Goal: Find specific page/section: Find specific page/section

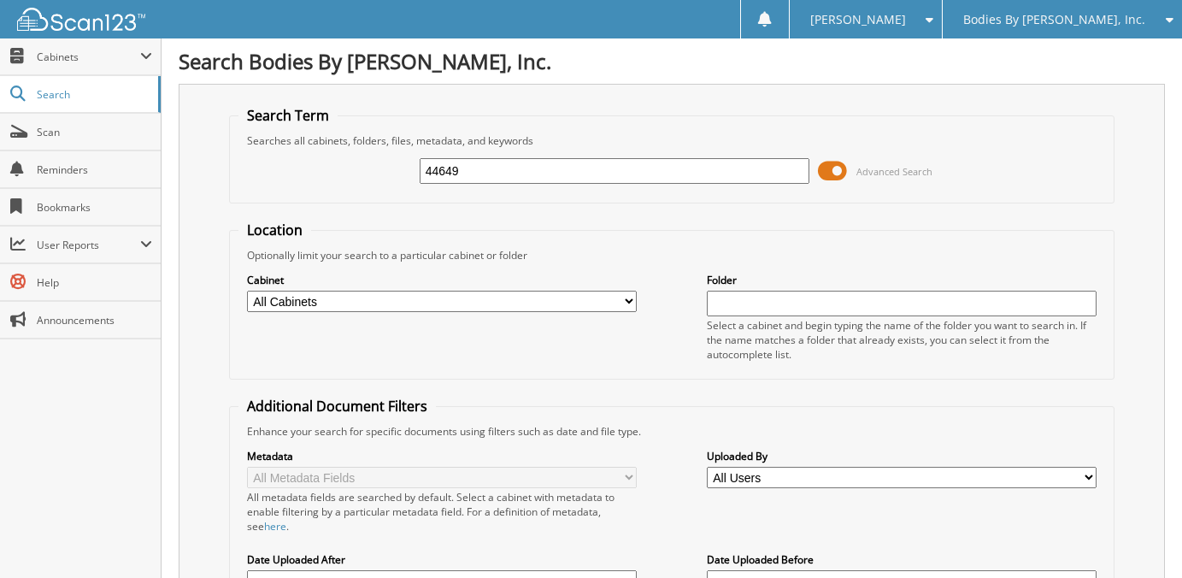
type input "44649"
drag, startPoint x: 494, startPoint y: 168, endPoint x: 299, endPoint y: 165, distance: 194.9
click at [299, 165] on div "44649 Advanced Search" at bounding box center [671, 171] width 867 height 46
type input "6555"
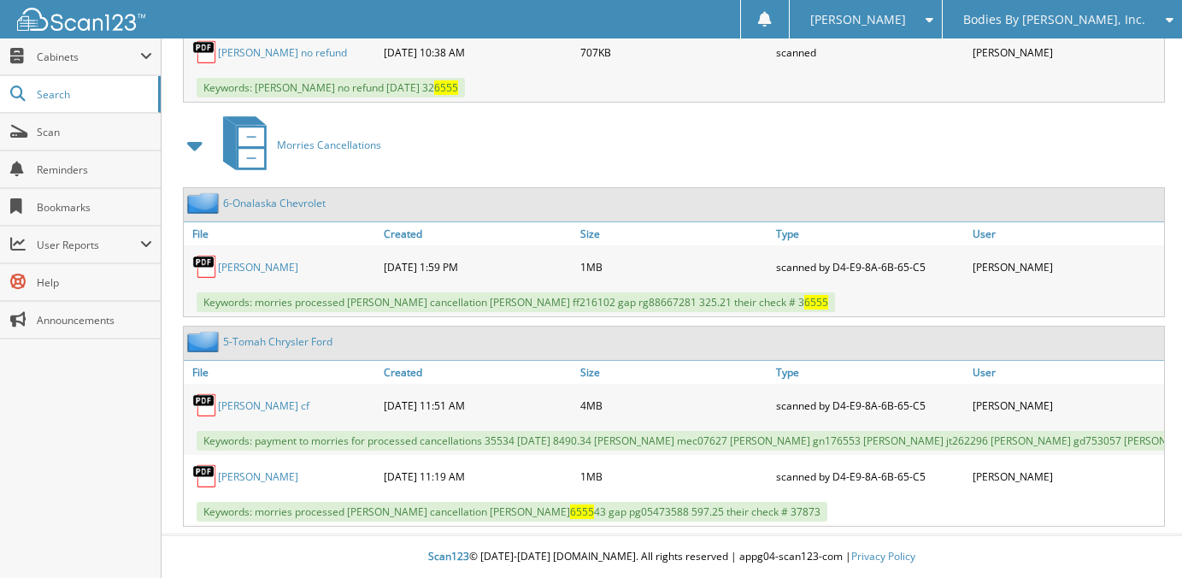
scroll to position [2921, 0]
click at [1082, 22] on span "Bodies By [PERSON_NAME], Inc." at bounding box center [1054, 20] width 182 height 10
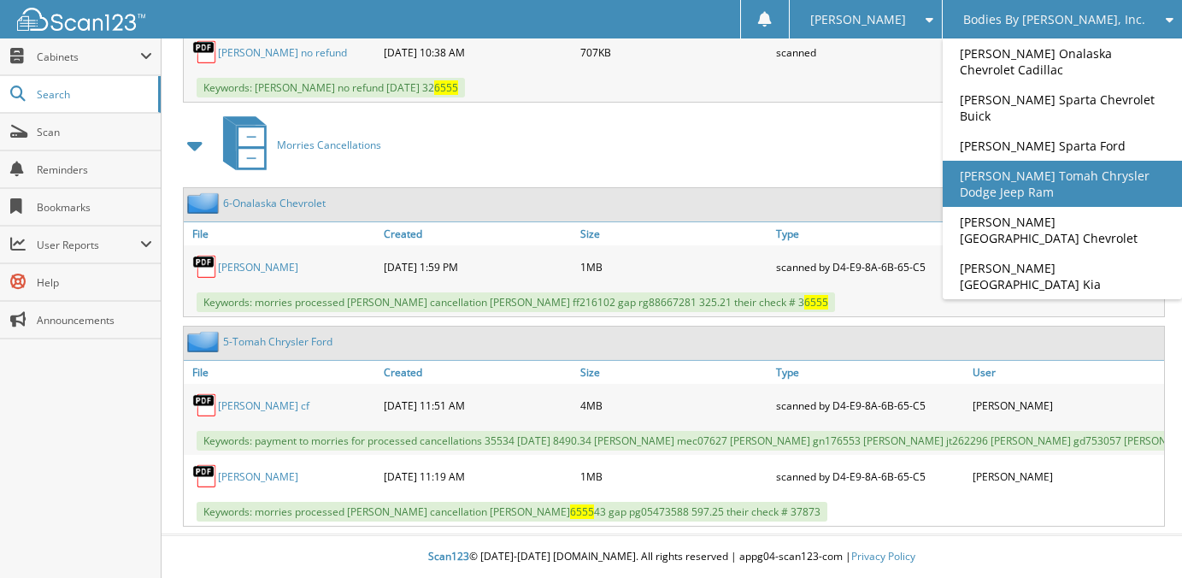
click at [1077, 197] on link "[PERSON_NAME] Tomah Chrysler Dodge Jeep Ram" at bounding box center [1062, 184] width 239 height 46
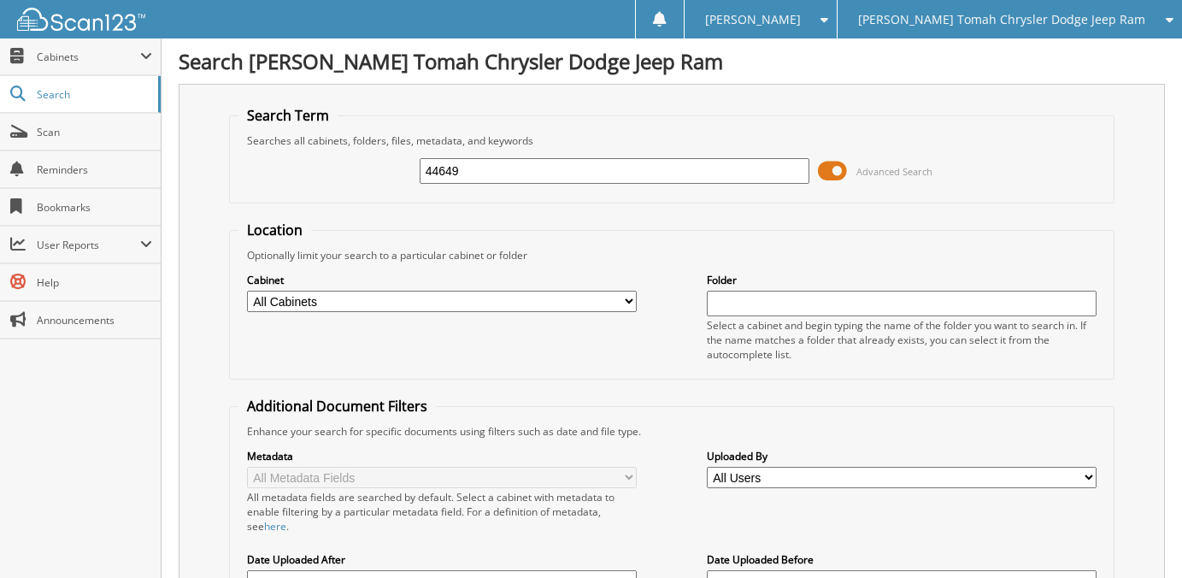
type input "44649"
drag, startPoint x: 464, startPoint y: 173, endPoint x: 292, endPoint y: 157, distance: 172.5
click at [316, 150] on div "44649 Advanced Search" at bounding box center [671, 171] width 867 height 46
type input "6555"
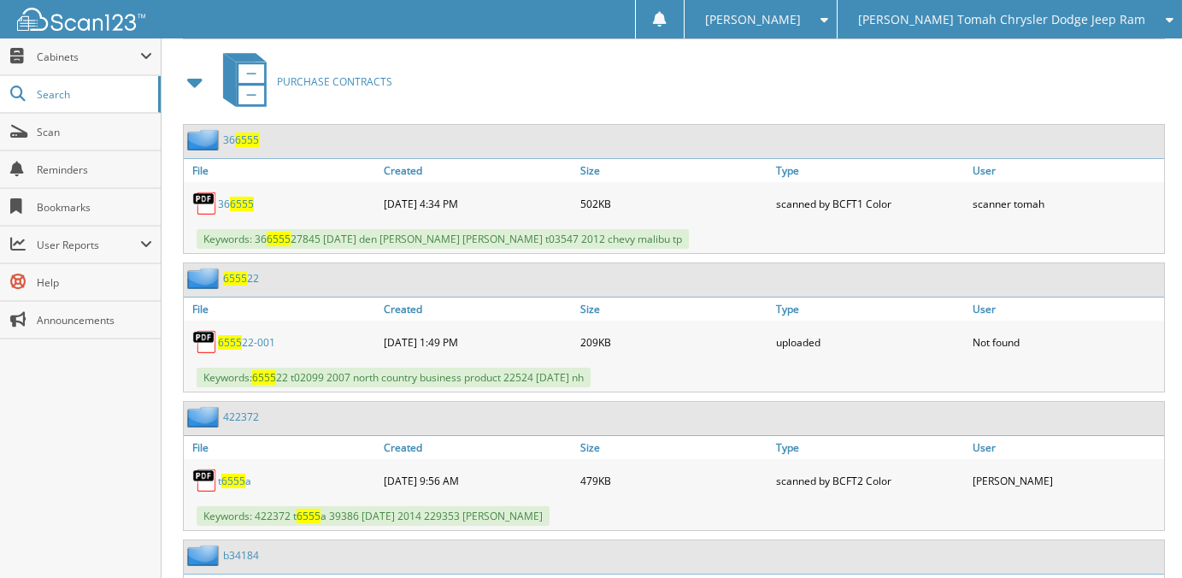
scroll to position [3931, 0]
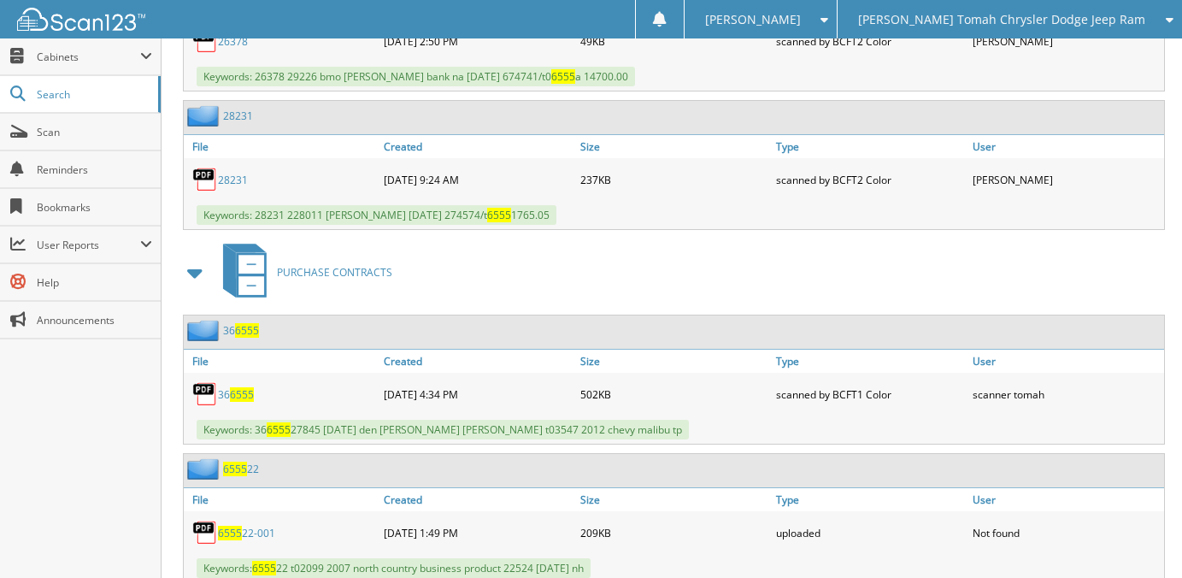
click at [193, 271] on span at bounding box center [196, 272] width 24 height 31
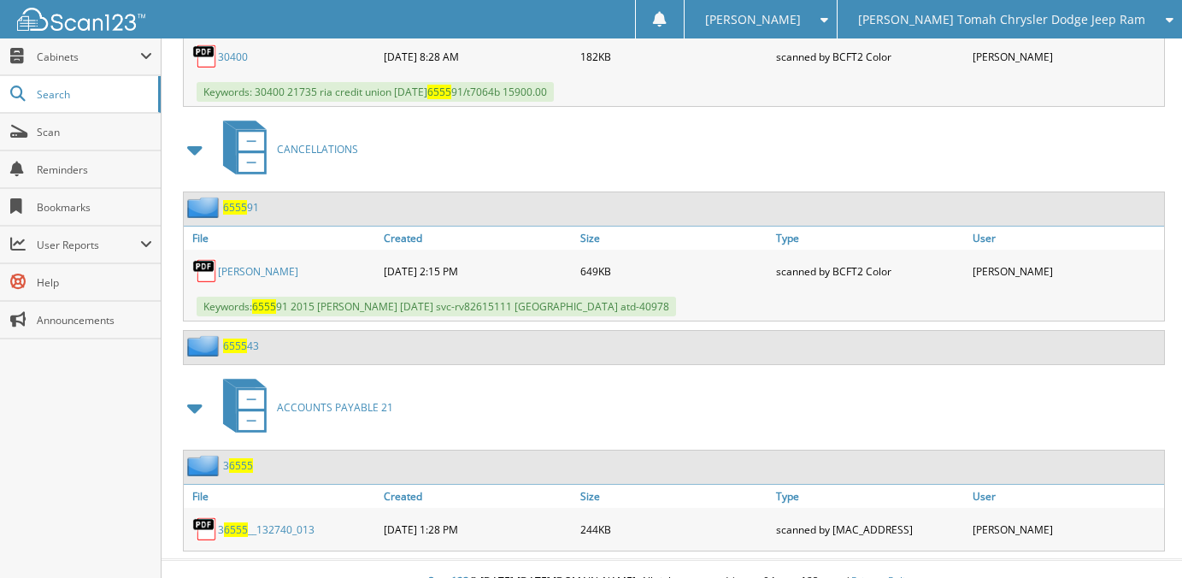
scroll to position [4501, 0]
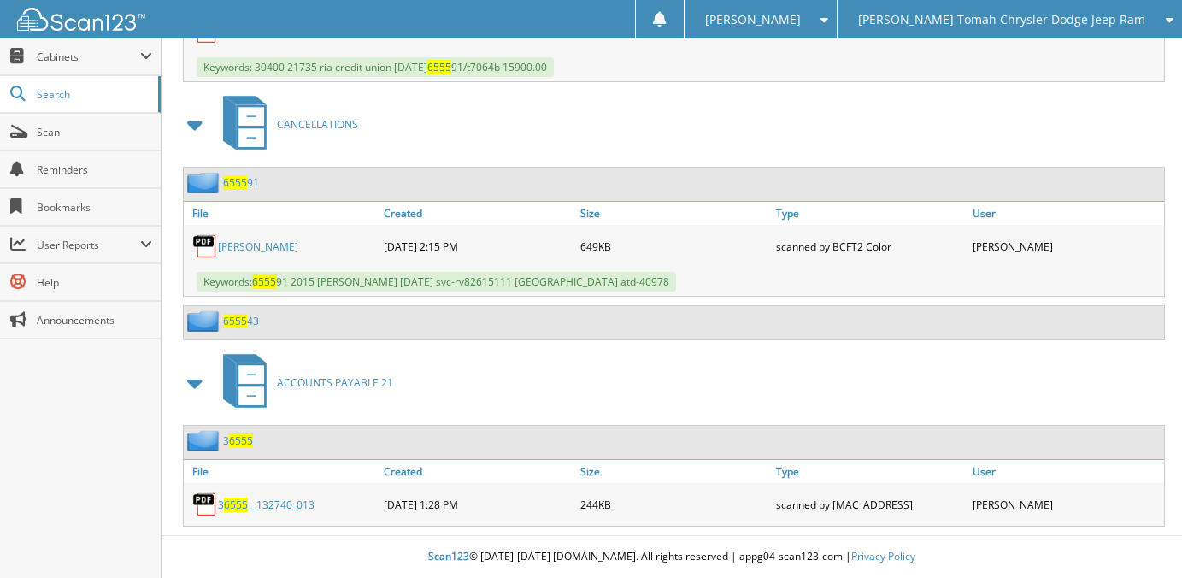
click at [273, 507] on link "3 6555 __132740_013" at bounding box center [266, 504] width 97 height 15
click at [76, 67] on span "Cabinets" at bounding box center [80, 56] width 161 height 37
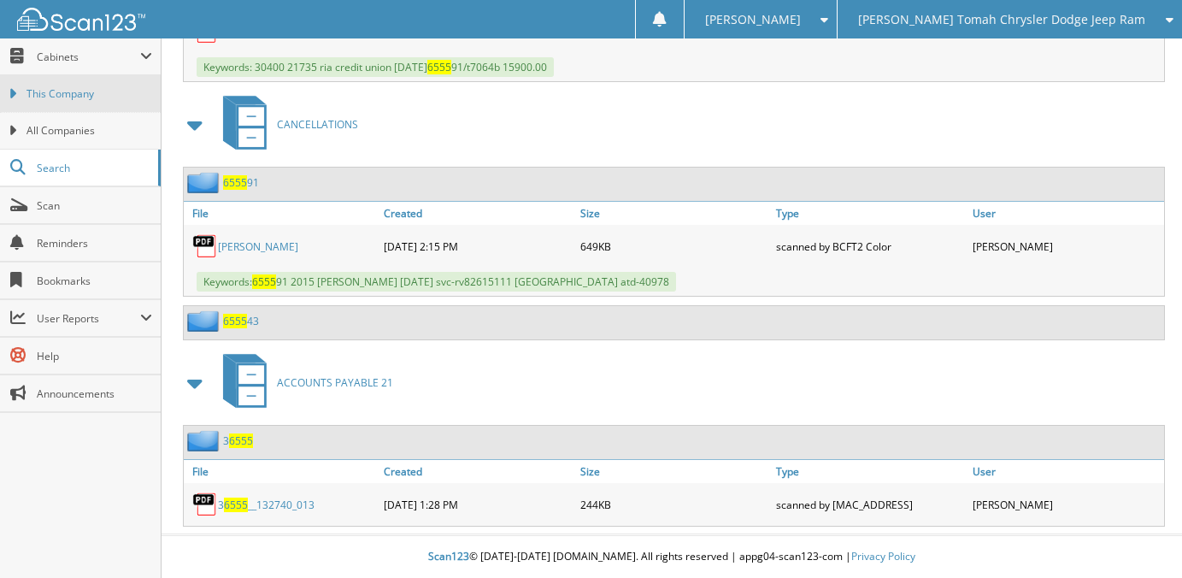
click at [75, 95] on span "This Company" at bounding box center [89, 93] width 126 height 15
